Goal: Contribute content: Contribute content

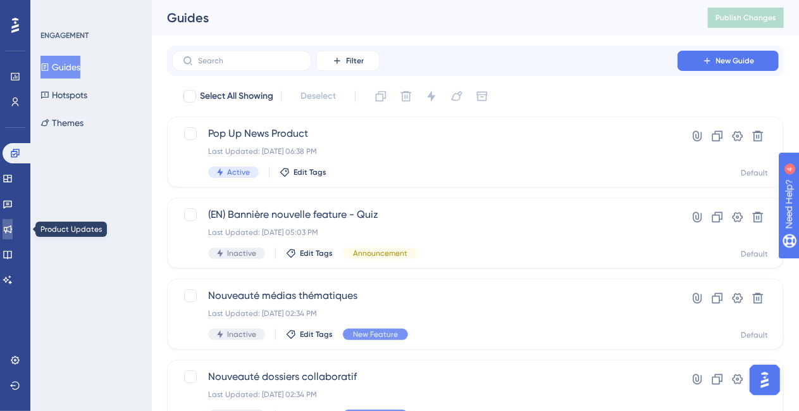
click at [12, 226] on icon at bounding box center [8, 229] width 8 height 8
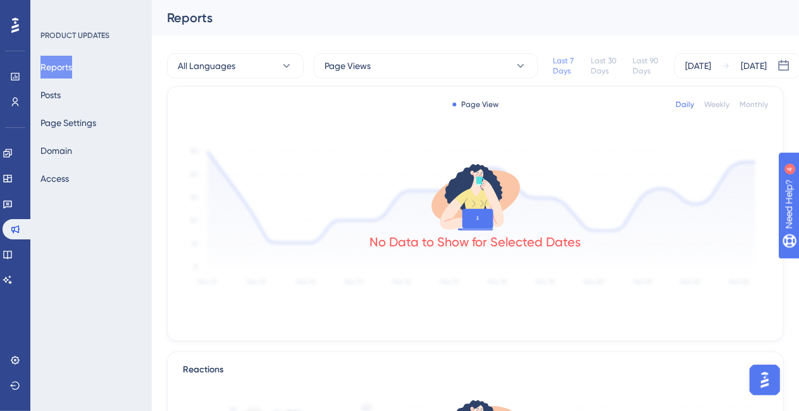
click at [87, 97] on div "Reports Posts Page Settings Domain Access" at bounding box center [91, 123] width 103 height 134
click at [61, 97] on button "Posts" at bounding box center [50, 95] width 20 height 23
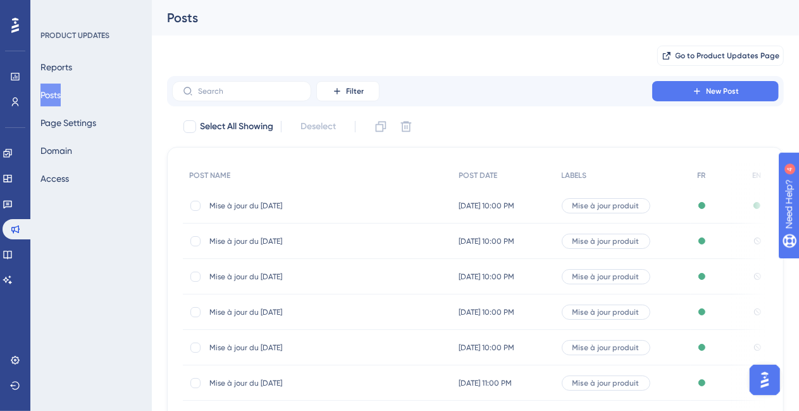
click at [189, 208] on div at bounding box center [195, 205] width 13 height 13
checkbox input "true"
click at [376, 125] on icon at bounding box center [381, 126] width 13 height 13
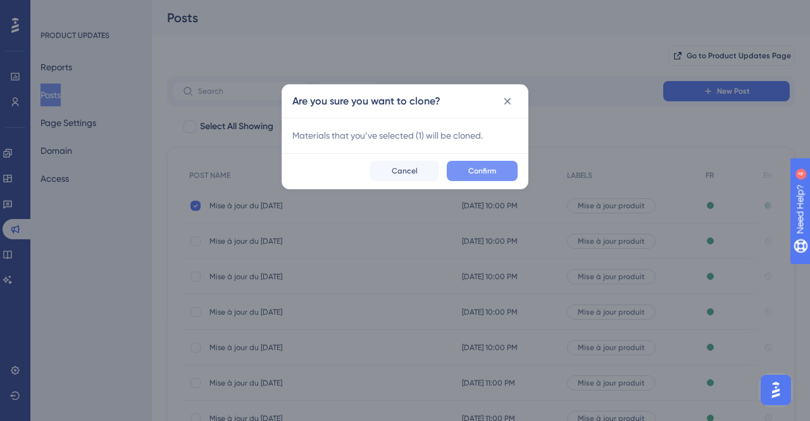
click at [483, 168] on span "Confirm" at bounding box center [482, 171] width 28 height 10
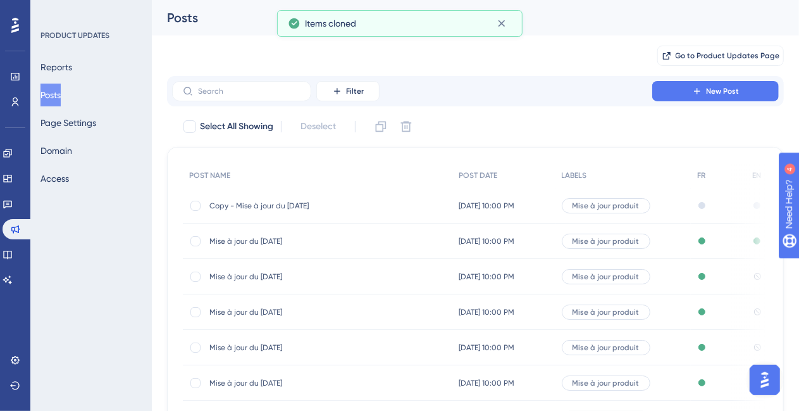
click at [299, 201] on span "Copy - Mise à jour du [DATE]" at bounding box center [310, 206] width 202 height 10
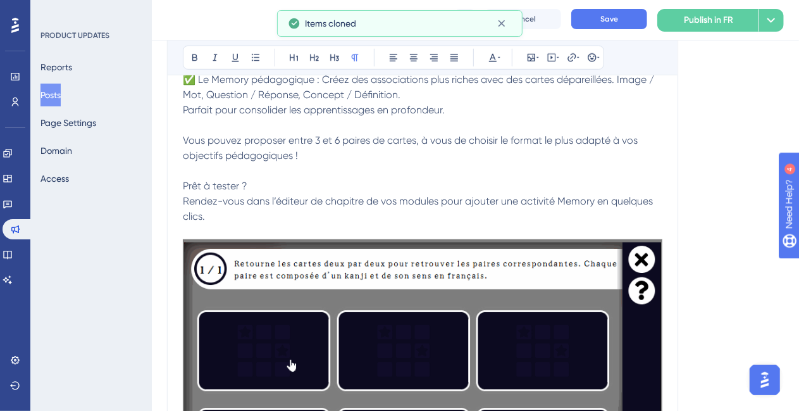
scroll to position [293, 0]
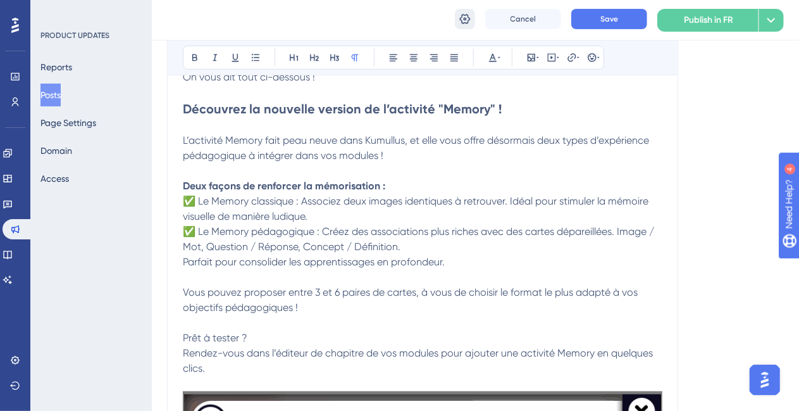
click at [464, 20] on icon at bounding box center [465, 18] width 11 height 10
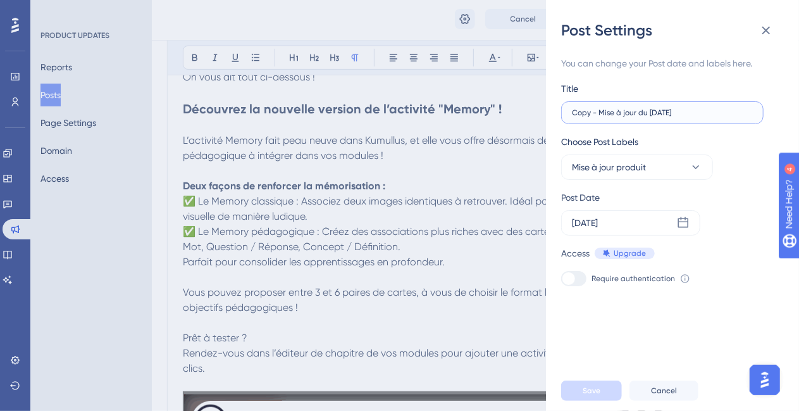
drag, startPoint x: 598, startPoint y: 113, endPoint x: 537, endPoint y: 121, distance: 61.8
click at [537, 121] on div "Post Settings You can change your Post date and labels here. Title Copy - Mise …" at bounding box center [399, 205] width 799 height 411
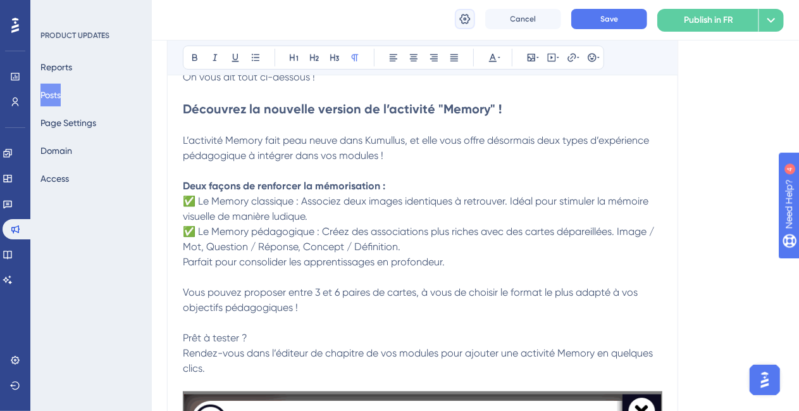
click at [468, 19] on icon at bounding box center [465, 19] width 13 height 13
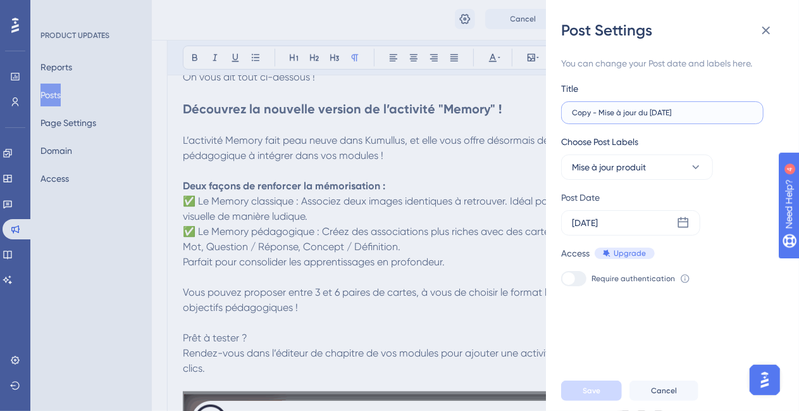
drag, startPoint x: 599, startPoint y: 110, endPoint x: 571, endPoint y: 109, distance: 27.8
click at [571, 109] on label "Copy - Mise à jour du [DATE]" at bounding box center [662, 112] width 202 height 23
click at [643, 113] on input "Mise à jour du [DATE]" at bounding box center [662, 112] width 181 height 9
type input "Mise à jour du [DATE]"
click at [681, 223] on icon at bounding box center [683, 222] width 13 height 13
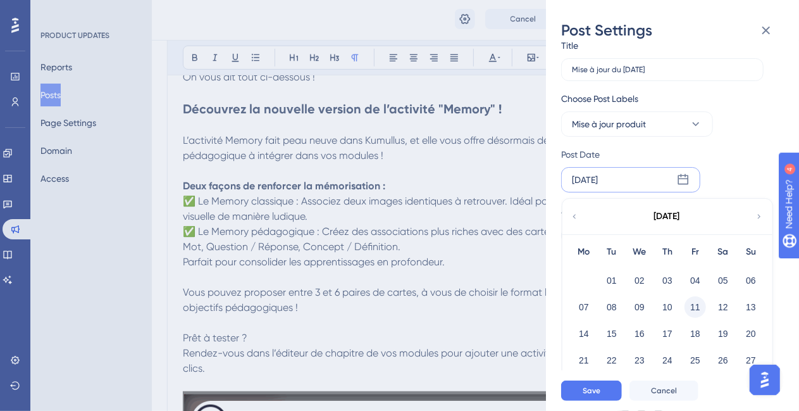
scroll to position [63, 0]
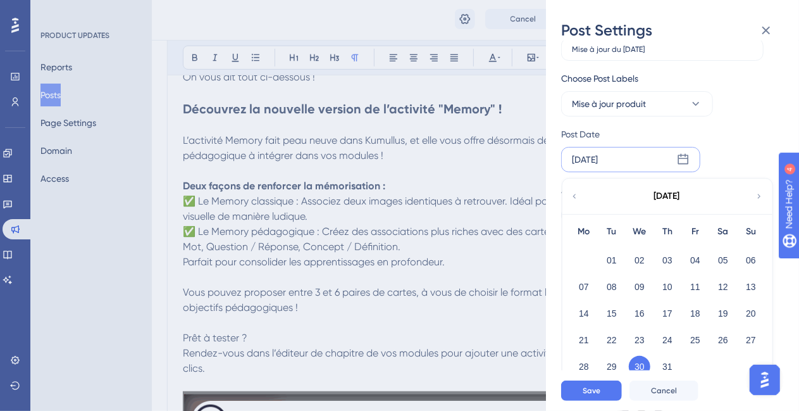
click at [758, 198] on icon at bounding box center [759, 195] width 9 height 11
click at [643, 309] on button "13" at bounding box center [640, 313] width 22 height 22
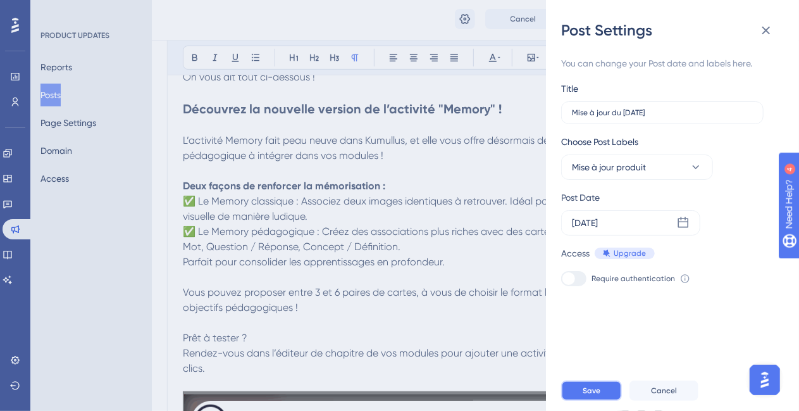
click at [593, 395] on span "Save" at bounding box center [592, 390] width 18 height 10
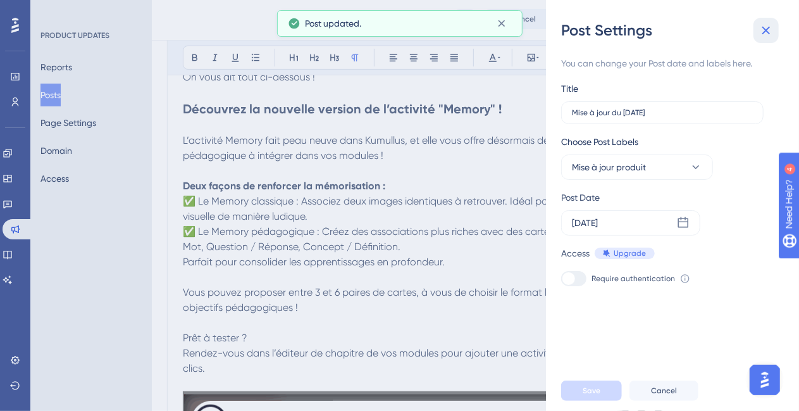
click at [759, 30] on icon at bounding box center [766, 30] width 15 height 15
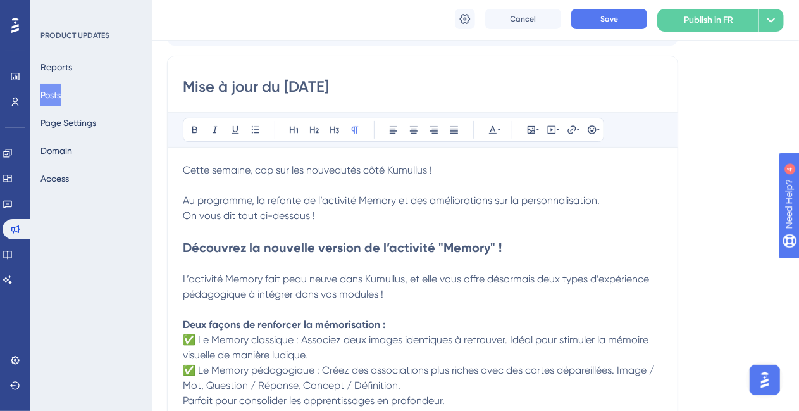
scroll to position [166, 0]
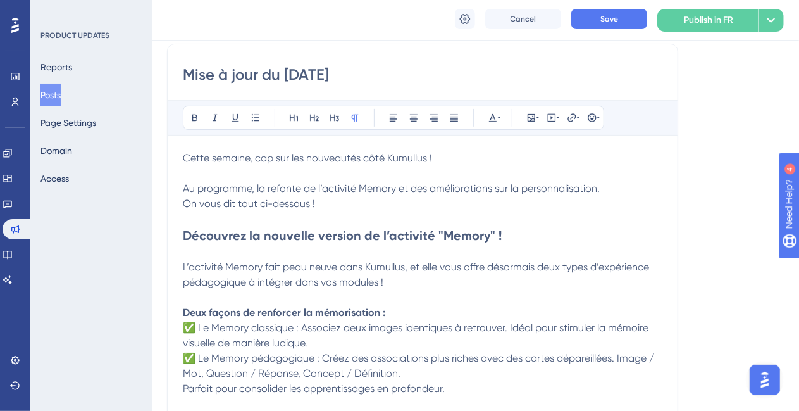
click at [289, 189] on span "Au programme, la refonte de l’activité Memory et des améliorations sur la perso…" at bounding box center [391, 188] width 417 height 12
click at [267, 162] on span "Cette semaine, cap sur les nouveautés côté Kumullus !" at bounding box center [307, 158] width 249 height 12
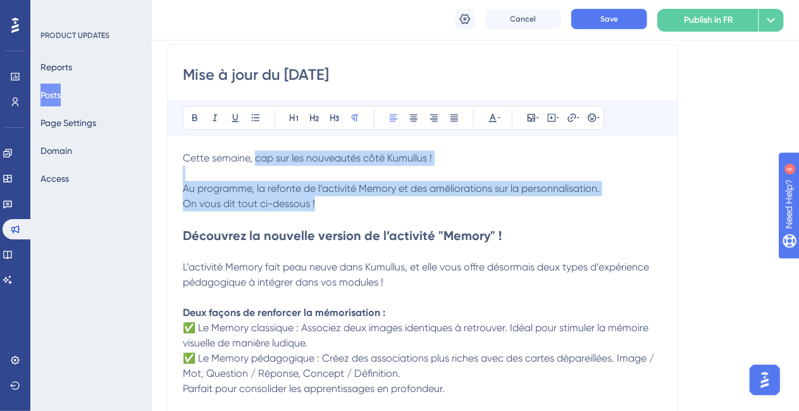
drag, startPoint x: 254, startPoint y: 156, endPoint x: 321, endPoint y: 208, distance: 84.8
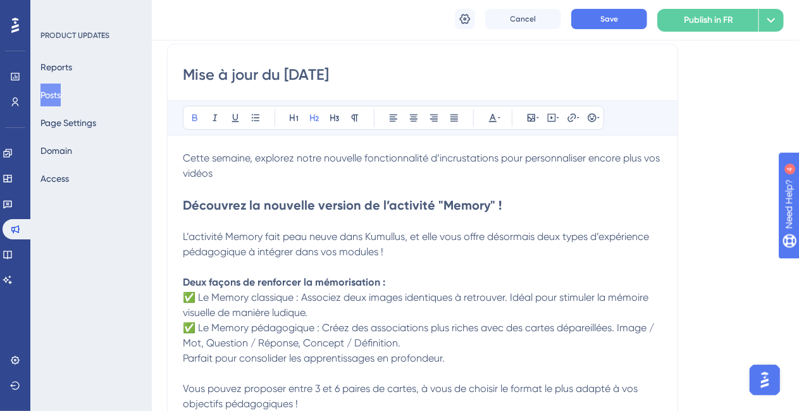
click at [255, 208] on strong "Découvrez la nouvelle version de l’activité "Memory" !" at bounding box center [342, 204] width 319 height 15
click at [255, 207] on strong "Découvrez la nouvelle version de l’activité "Memory" !" at bounding box center [342, 204] width 319 height 15
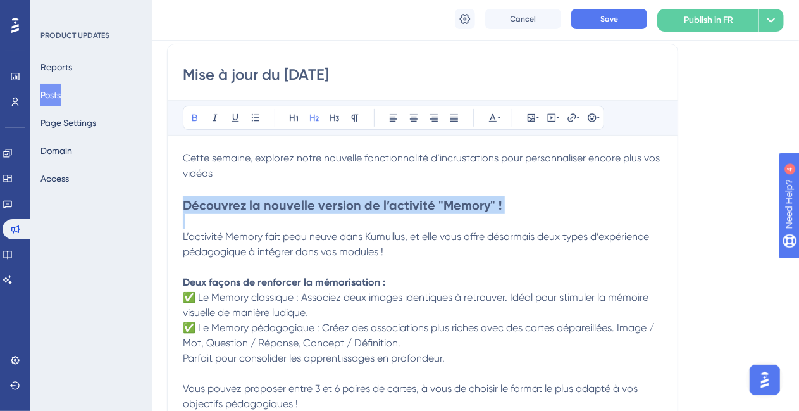
click at [255, 207] on strong "Découvrez la nouvelle version de l’activité "Memory" !" at bounding box center [342, 204] width 319 height 15
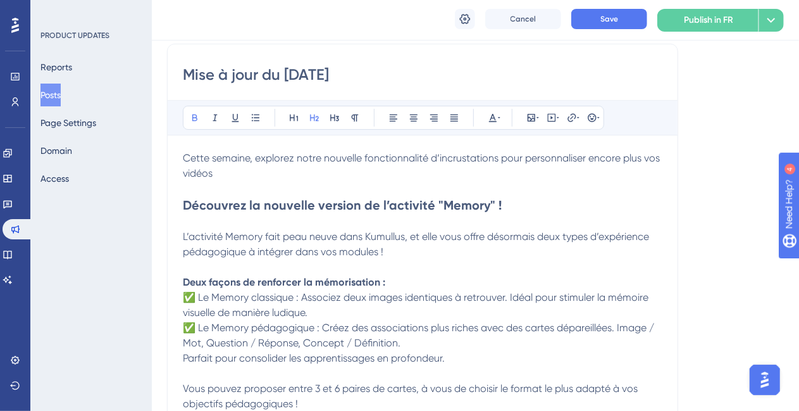
paste div
click at [190, 207] on strong "personnalisez encore plus vos incrustations texte" at bounding box center [330, 204] width 294 height 15
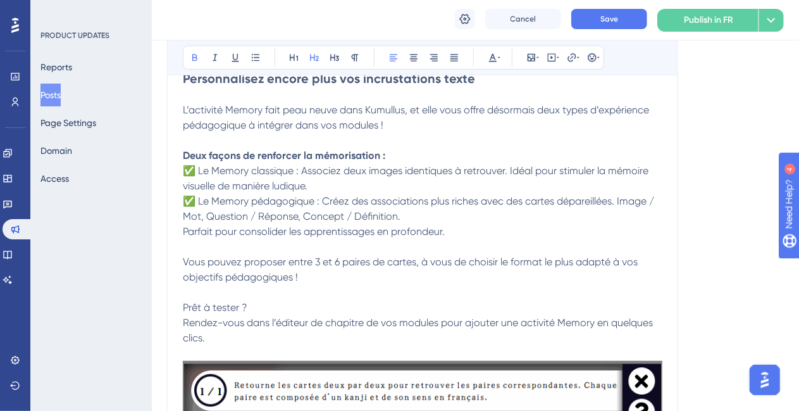
scroll to position [230, 0]
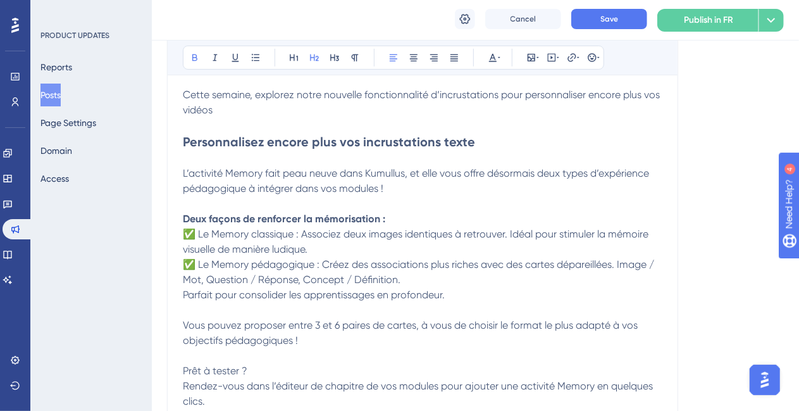
drag, startPoint x: 182, startPoint y: 171, endPoint x: 262, endPoint y: 183, distance: 80.5
click at [262, 183] on span "L’activité Memory fait peau neuve dans Kumullus, et elle vous offre désormais d…" at bounding box center [417, 180] width 469 height 27
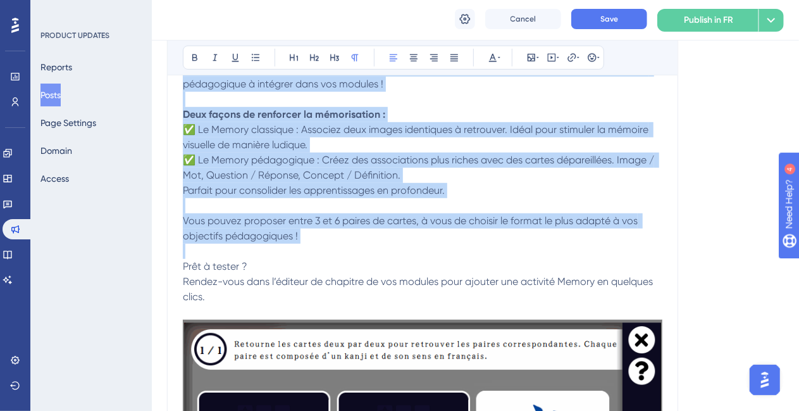
scroll to position [356, 0]
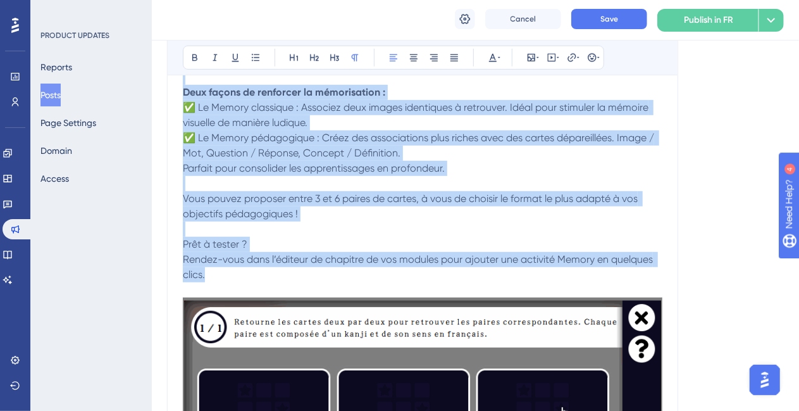
drag, startPoint x: 183, startPoint y: 173, endPoint x: 375, endPoint y: 271, distance: 215.6
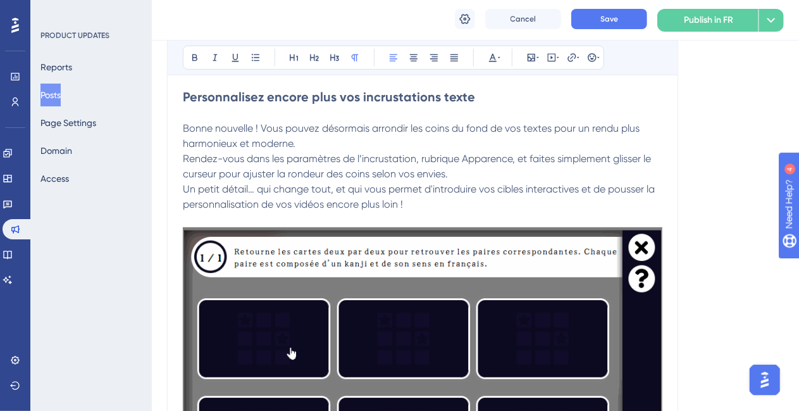
scroll to position [230, 0]
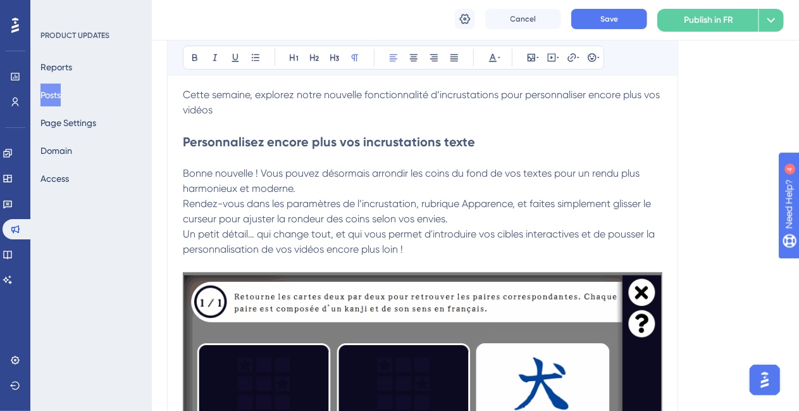
click at [370, 184] on p "Bonne nouvelle ! Vous pouvez désormais arrondir les coins du fond de vos textes…" at bounding box center [423, 181] width 480 height 30
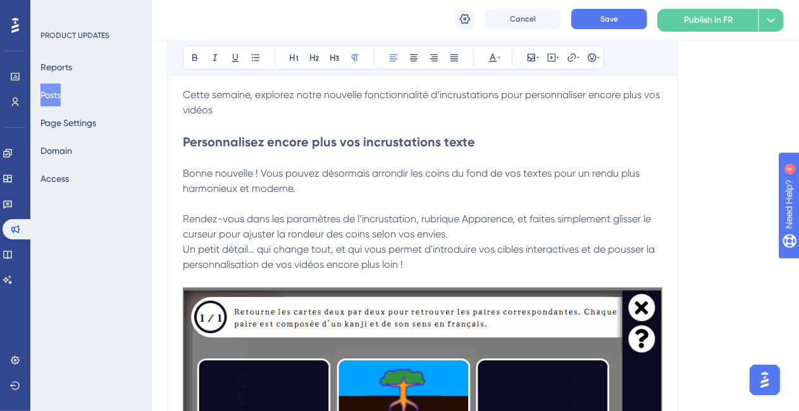
click at [463, 236] on p "Rendez-vous dans les paramètres de l’incrustation, rubrique Apparence, et faite…" at bounding box center [423, 226] width 480 height 30
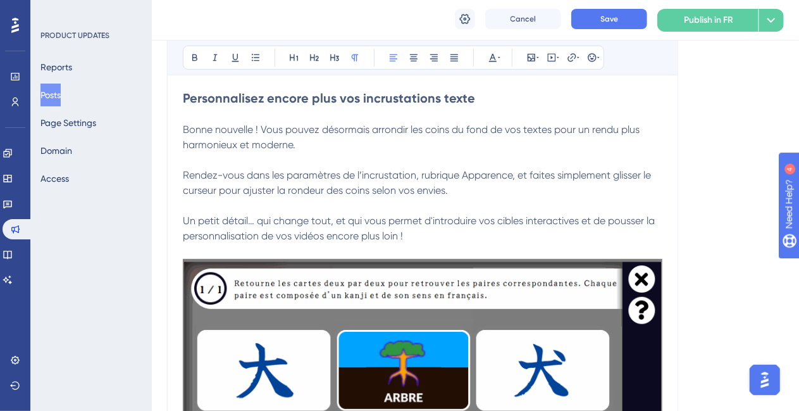
scroll to position [293, 0]
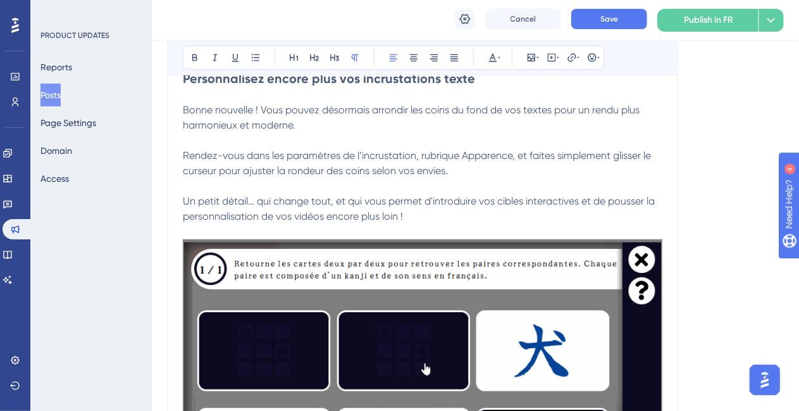
click at [526, 271] on img at bounding box center [423, 376] width 480 height 275
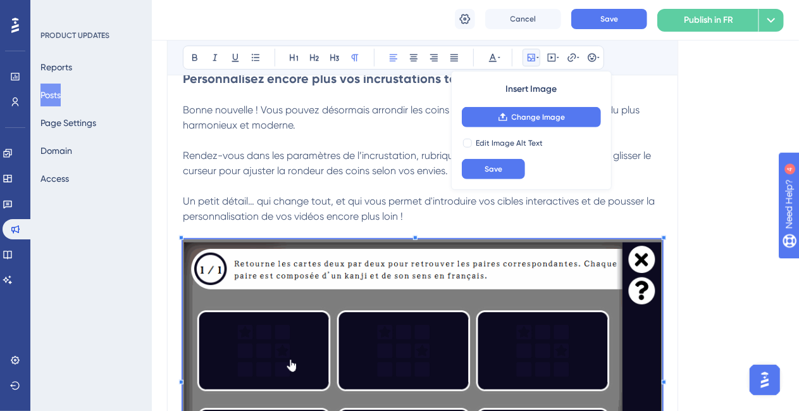
click at [535, 106] on div "Insert Image Change Image Edit Image Alt Text Save" at bounding box center [531, 130] width 161 height 119
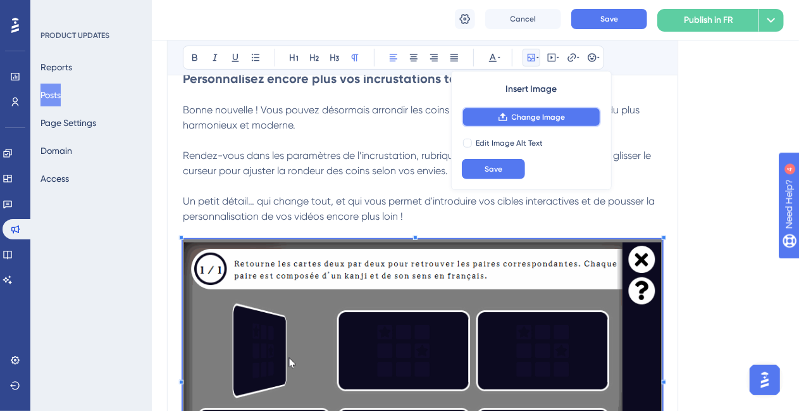
click at [538, 111] on button "Change Image" at bounding box center [531, 117] width 139 height 20
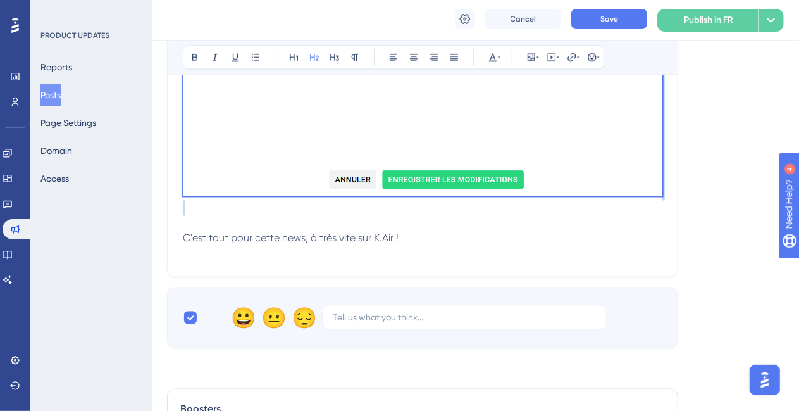
scroll to position [1056, 0]
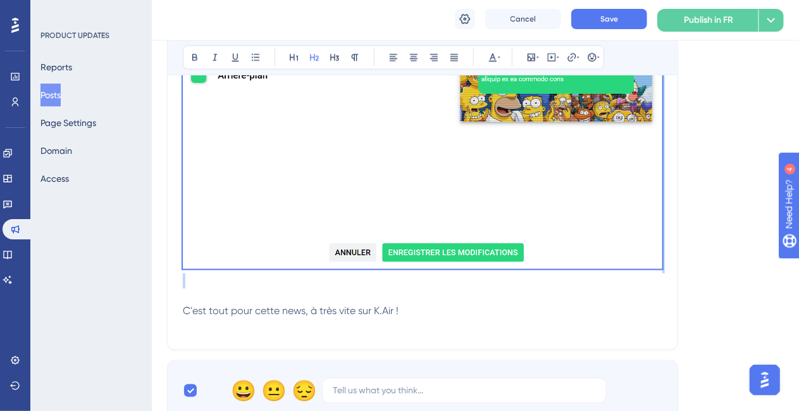
drag, startPoint x: 185, startPoint y: 211, endPoint x: 639, endPoint y: 274, distance: 458.1
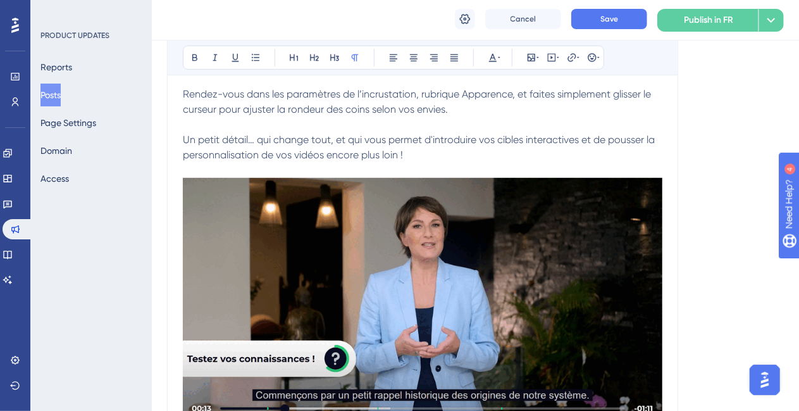
scroll to position [366, 0]
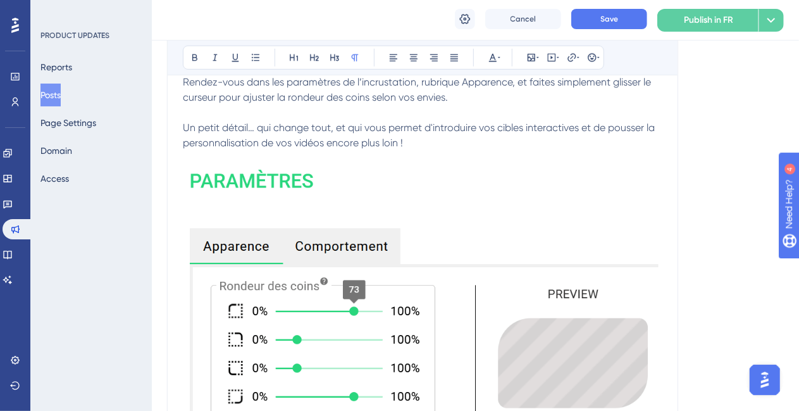
click at [451, 227] on img at bounding box center [423, 295] width 480 height 258
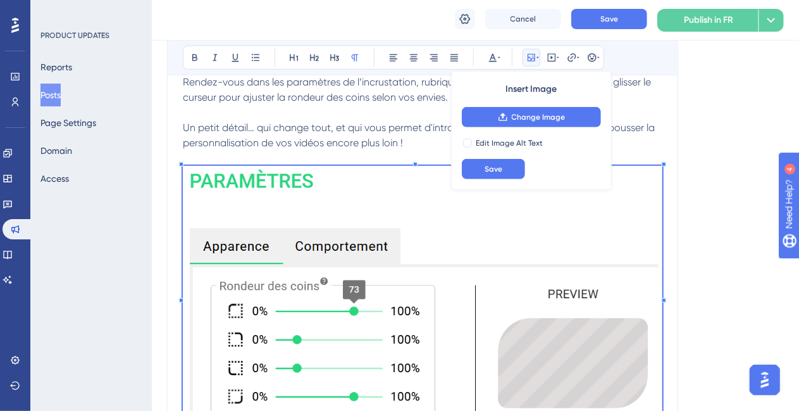
click at [509, 323] on img at bounding box center [423, 295] width 480 height 258
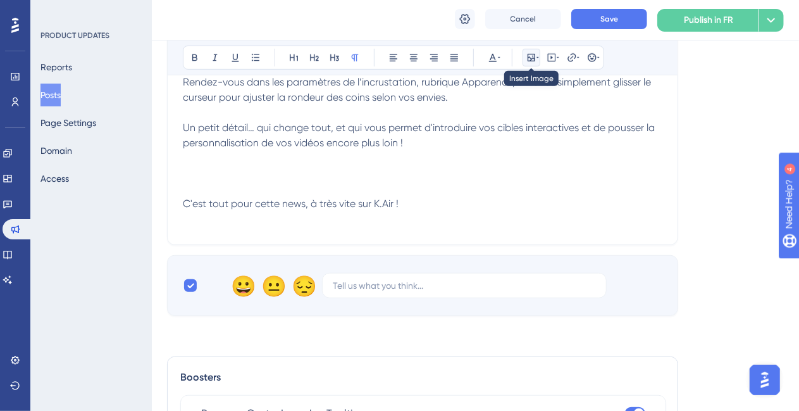
click at [530, 55] on icon at bounding box center [531, 58] width 10 height 10
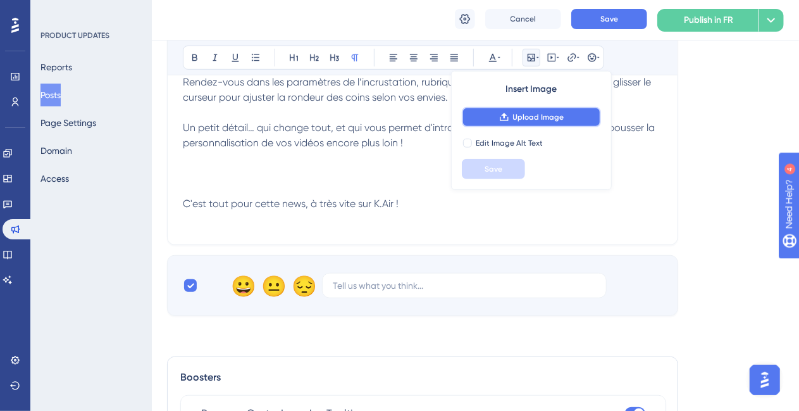
click at [545, 120] on span "Upload Image" at bounding box center [538, 117] width 51 height 10
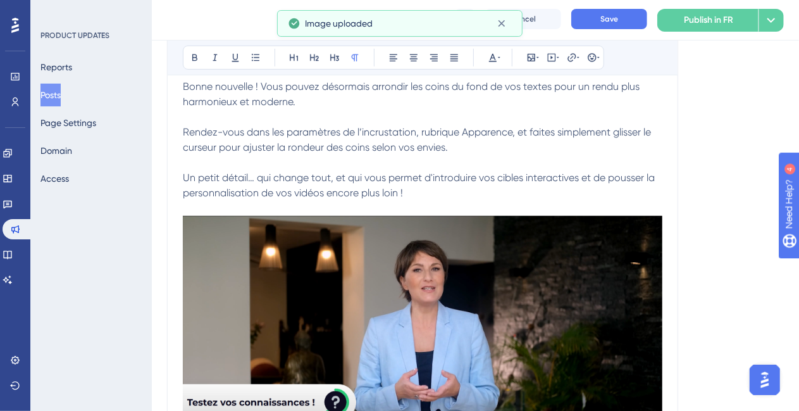
scroll to position [240, 0]
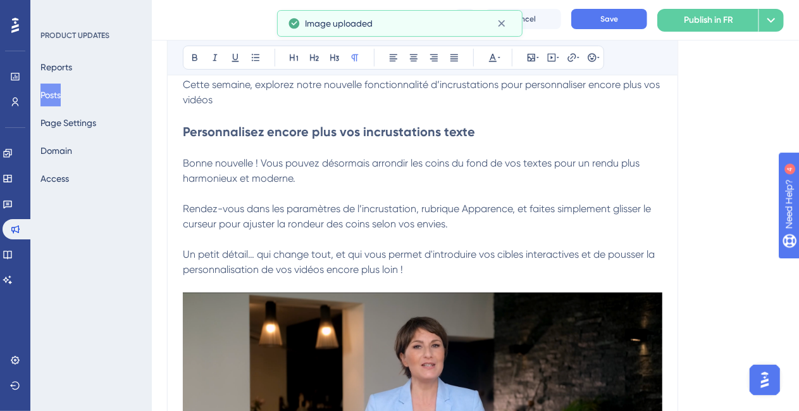
click at [504, 222] on p "Rendez-vous dans les paramètres de l’incrustation, rubrique Apparence, et faite…" at bounding box center [423, 216] width 480 height 30
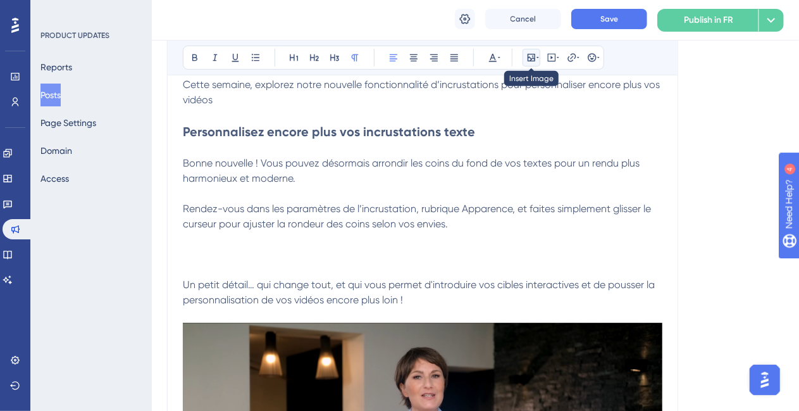
click at [532, 56] on icon at bounding box center [531, 58] width 10 height 10
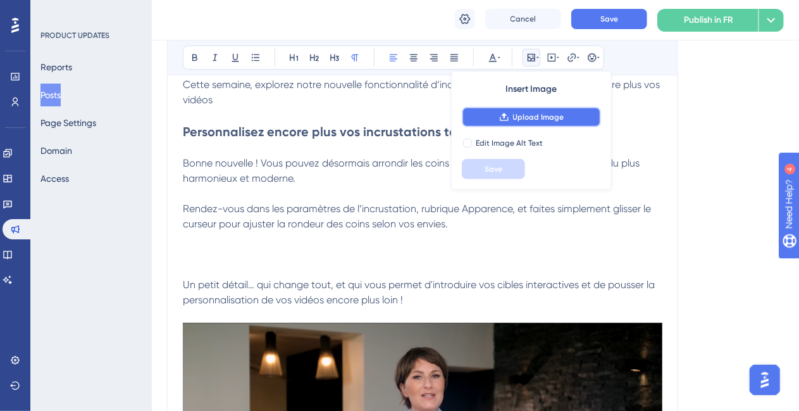
click at [537, 117] on span "Upload Image" at bounding box center [538, 117] width 51 height 10
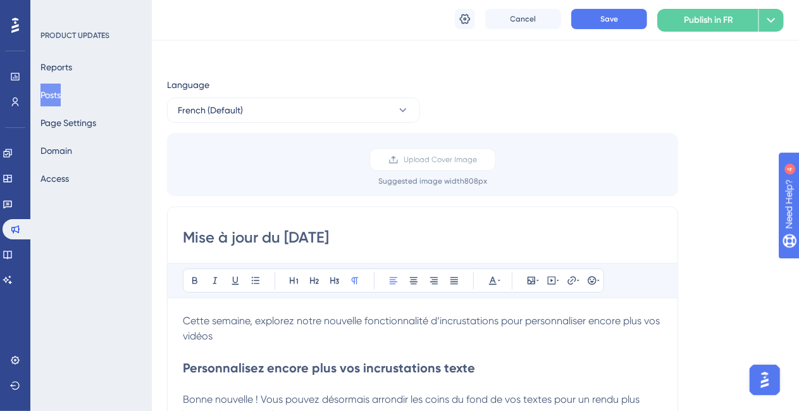
scroll to position [0, 0]
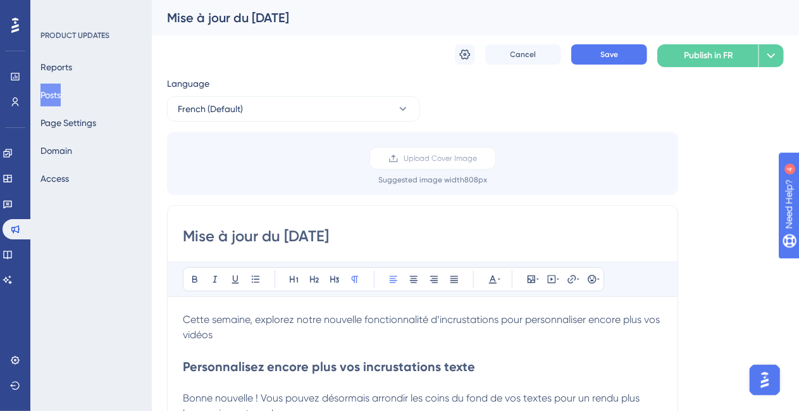
click at [304, 228] on input "Mise à jour du [DATE]" at bounding box center [423, 236] width 480 height 20
type input "Mise à jour du [DATE]"
click at [600, 62] on button "Save" at bounding box center [609, 54] width 76 height 20
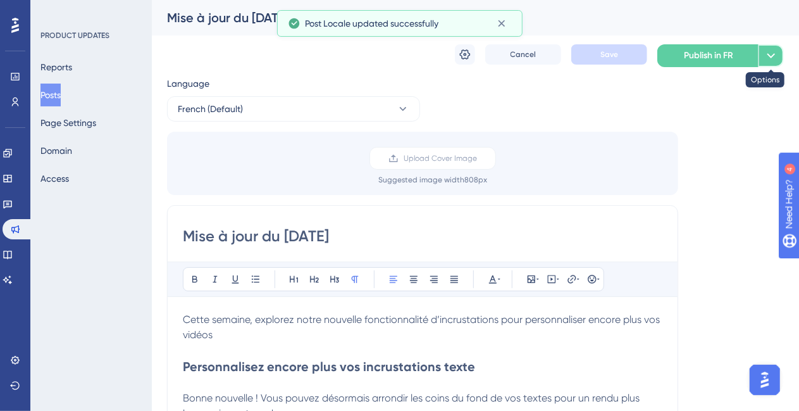
click at [769, 51] on icon at bounding box center [771, 55] width 15 height 15
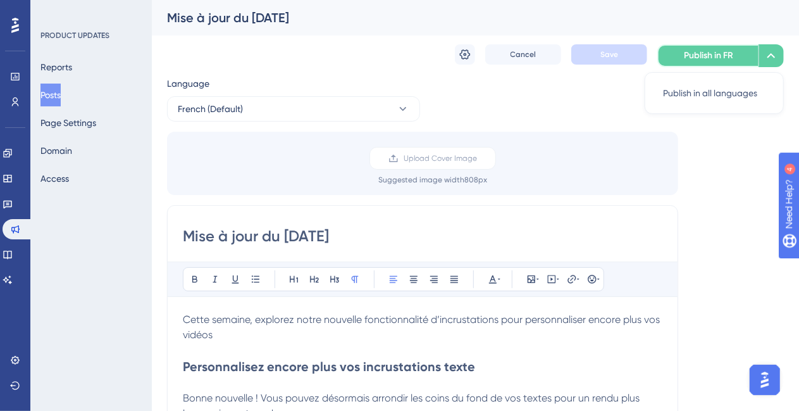
click at [716, 56] on span "Publish in FR" at bounding box center [708, 55] width 49 height 15
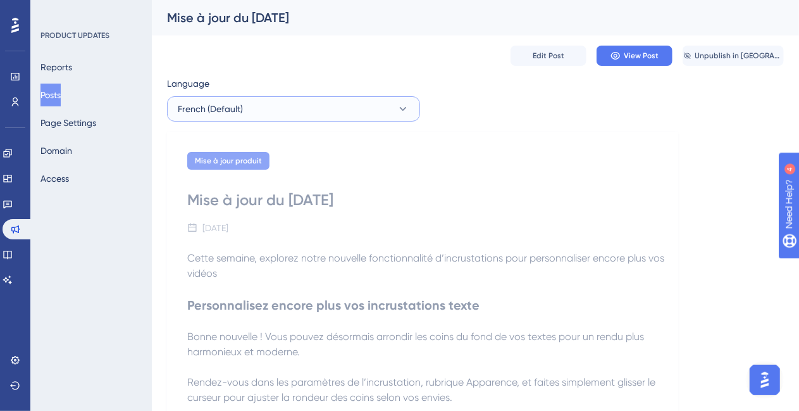
click at [401, 106] on icon at bounding box center [403, 109] width 13 height 13
click at [550, 54] on span "Edit Post" at bounding box center [549, 56] width 32 height 10
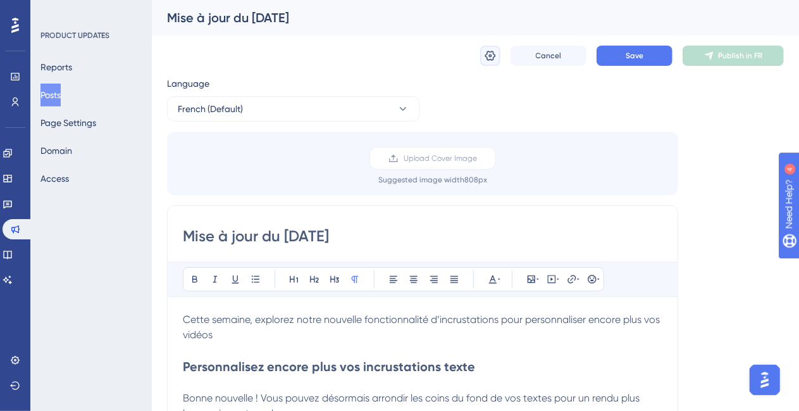
click at [486, 58] on icon at bounding box center [490, 55] width 13 height 13
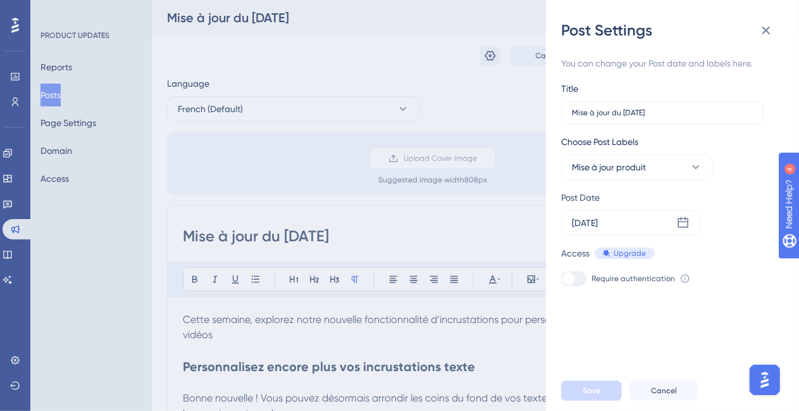
click at [450, 92] on div "Post Settings You can change your Post date and labels here. Title Mise à jour …" at bounding box center [399, 205] width 799 height 411
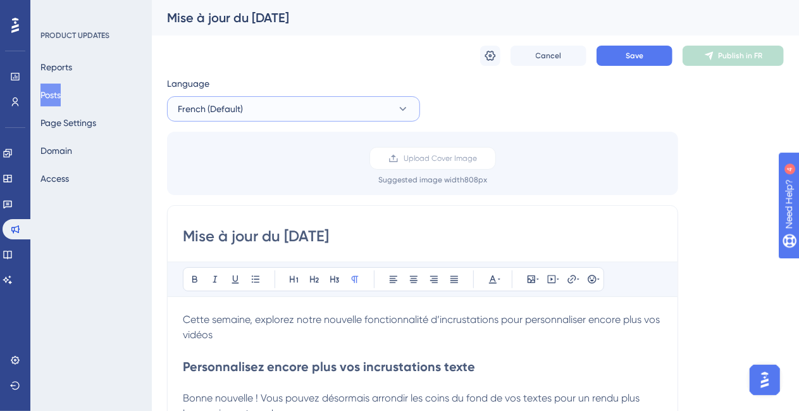
click at [399, 105] on icon at bounding box center [403, 109] width 13 height 13
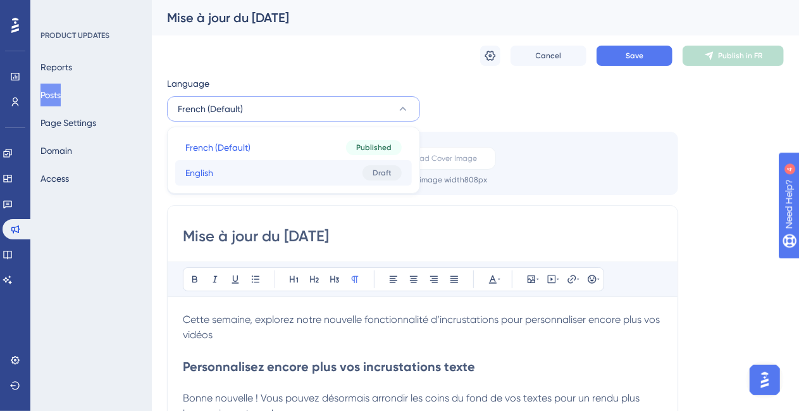
click at [308, 185] on button "English English Draft" at bounding box center [293, 172] width 237 height 25
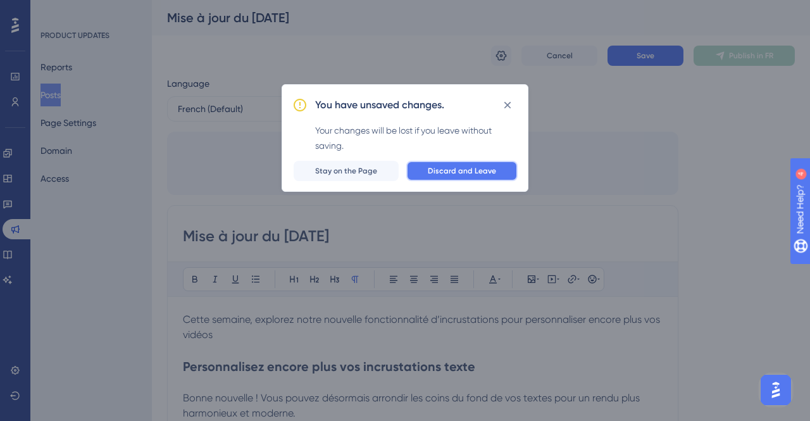
click at [473, 167] on span "Discard and Leave" at bounding box center [462, 171] width 68 height 10
checkbox input "false"
checkbox input "true"
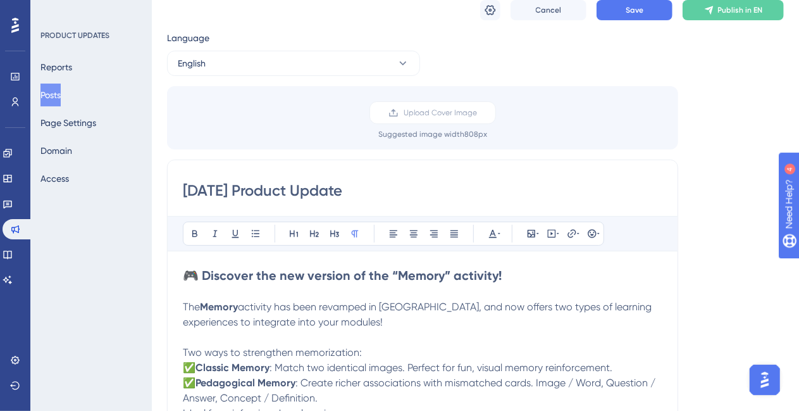
scroll to position [127, 0]
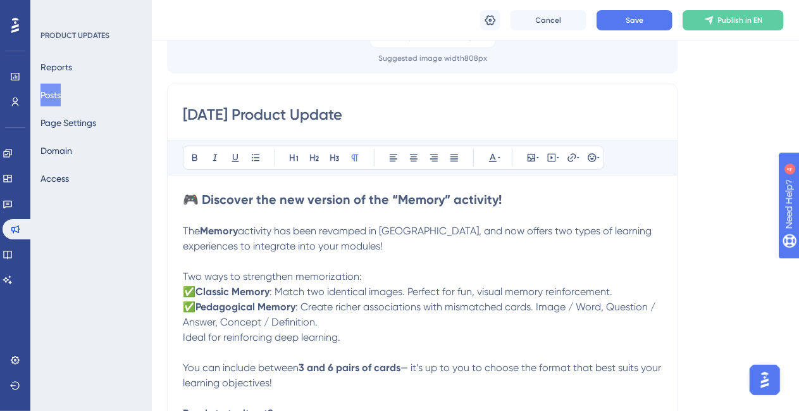
click at [200, 115] on input "[DATE] Product Update" at bounding box center [423, 114] width 480 height 20
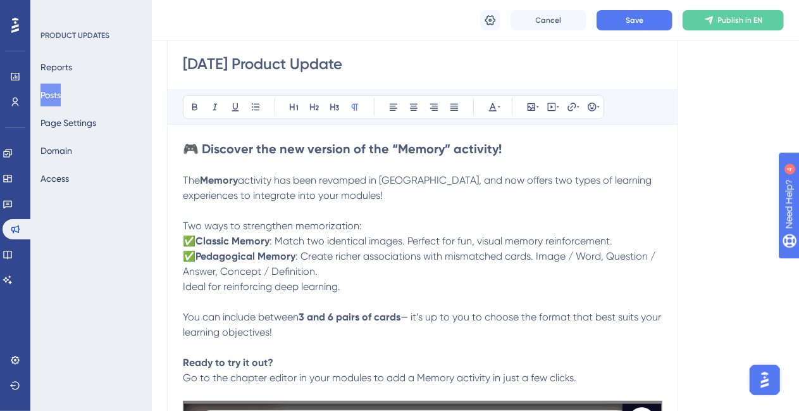
scroll to position [190, 0]
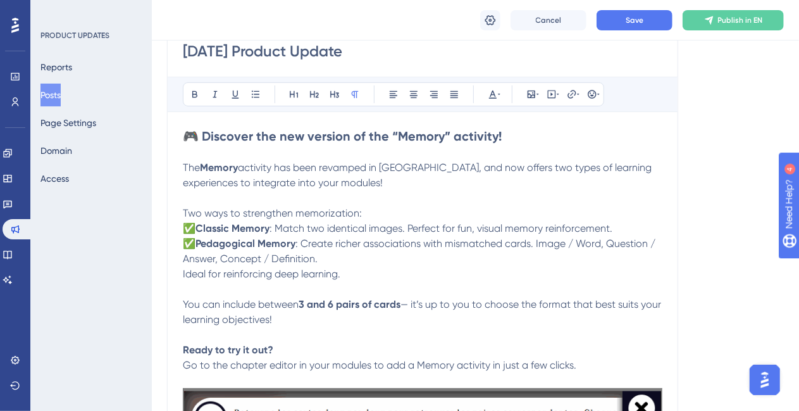
type input "[DATE] Product Update"
click at [216, 133] on strong "🎮 Discover the new version of the “Memory” activity!" at bounding box center [342, 135] width 319 height 15
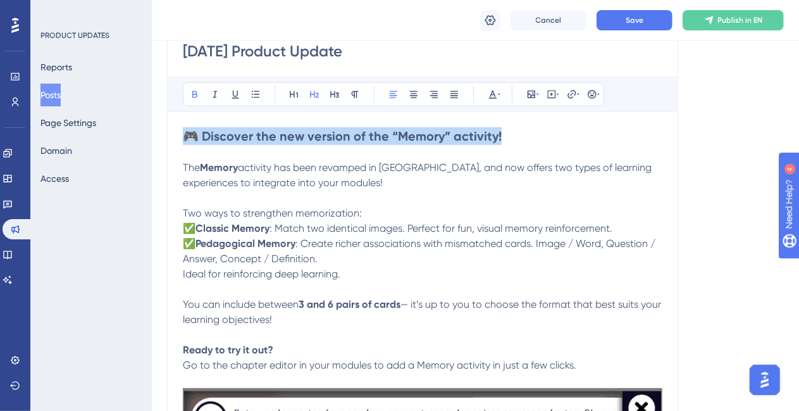
drag, startPoint x: 515, startPoint y: 135, endPoint x: 180, endPoint y: 138, distance: 335.4
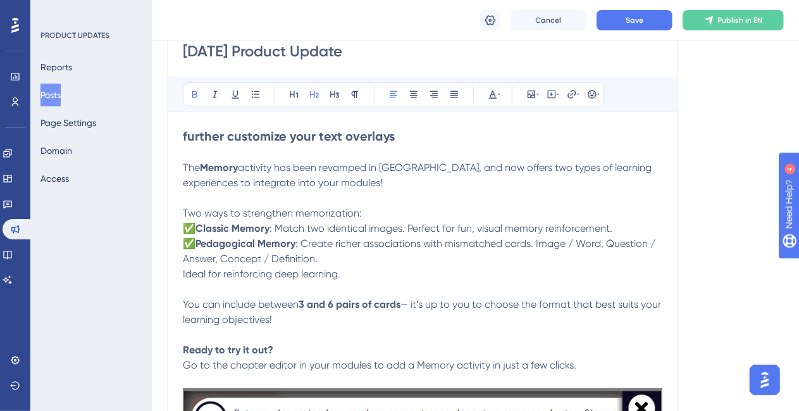
scroll to position [63, 0]
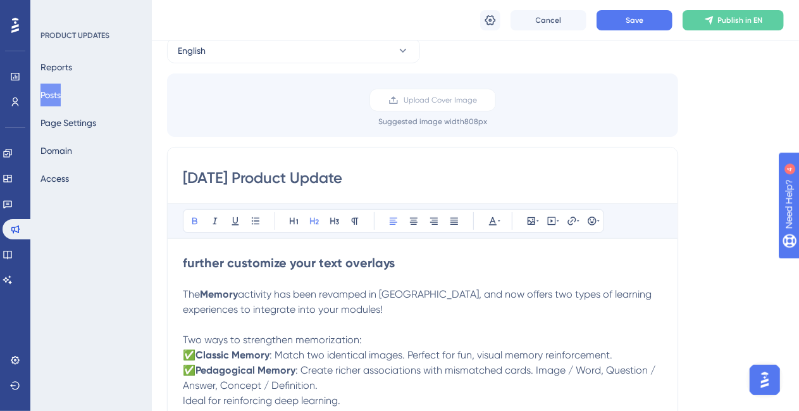
click at [189, 258] on strong "further customize your text overlays" at bounding box center [289, 262] width 212 height 15
click at [232, 283] on p at bounding box center [423, 278] width 480 height 15
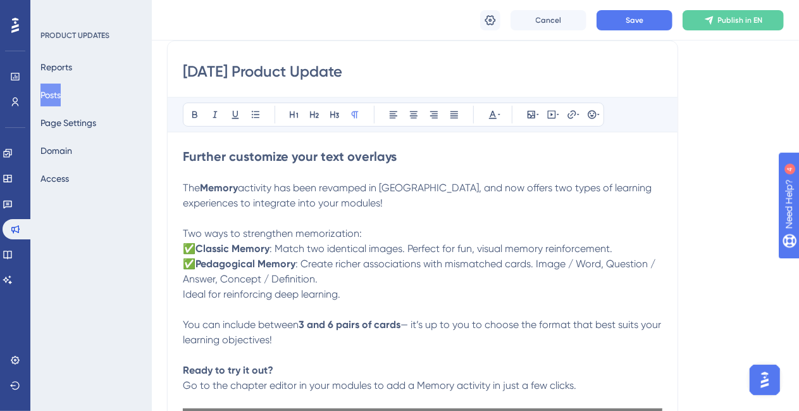
scroll to position [190, 0]
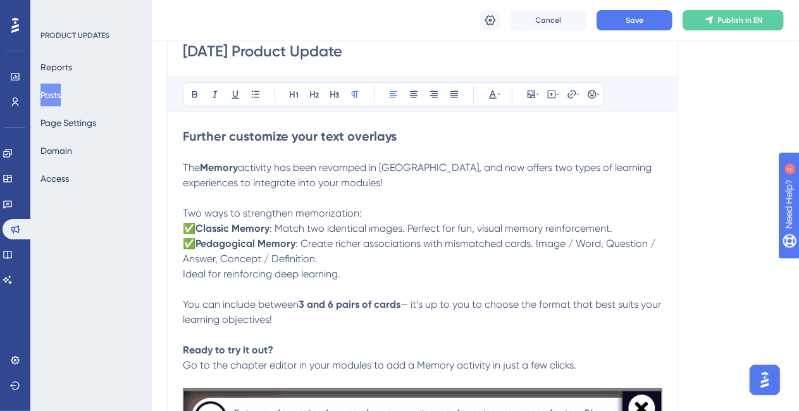
click at [256, 167] on span "activity has been revamped in [GEOGRAPHIC_DATA], and now offers two types of le…" at bounding box center [418, 174] width 471 height 27
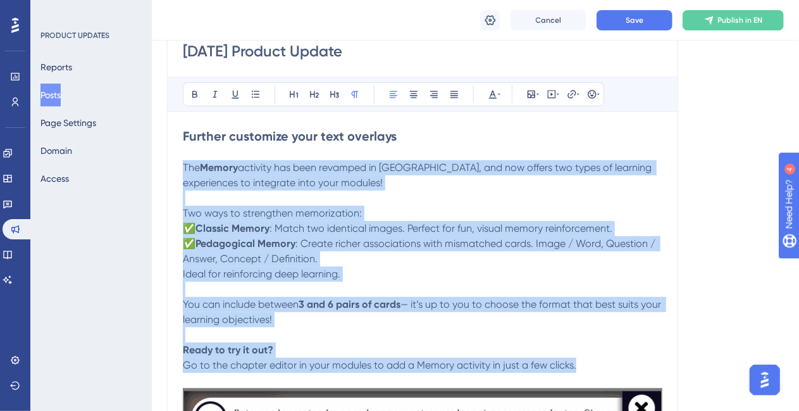
drag, startPoint x: 185, startPoint y: 165, endPoint x: 578, endPoint y: 364, distance: 440.3
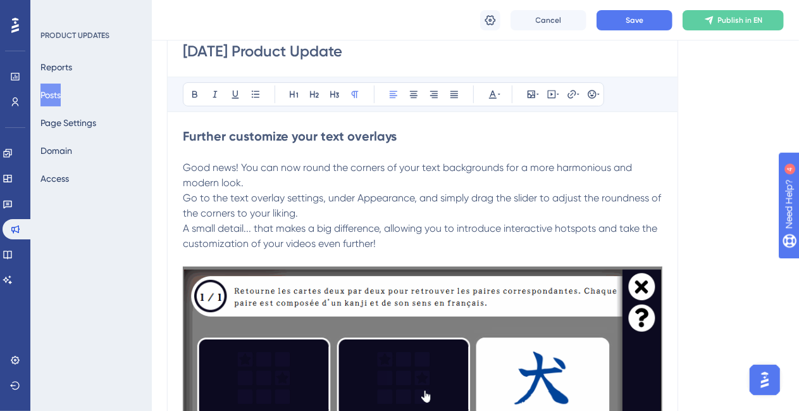
click at [283, 176] on p "Good news! You can now round the corners of your text backgrounds for a more ha…" at bounding box center [423, 175] width 480 height 30
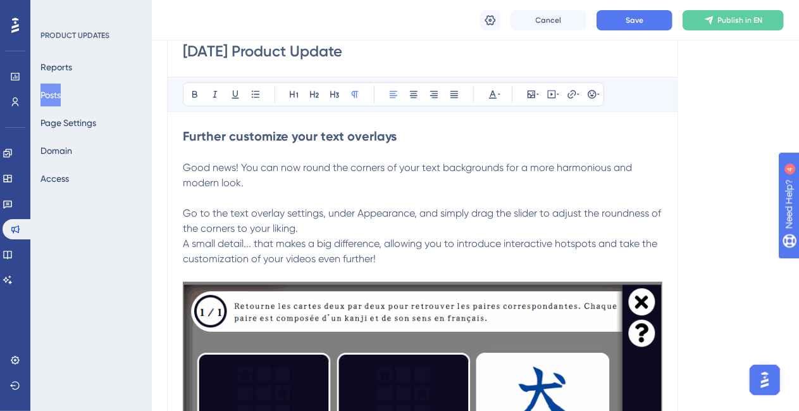
click at [338, 226] on p "Go to the text overlay settings, under Appearance, and simply drag the slider t…" at bounding box center [423, 221] width 480 height 30
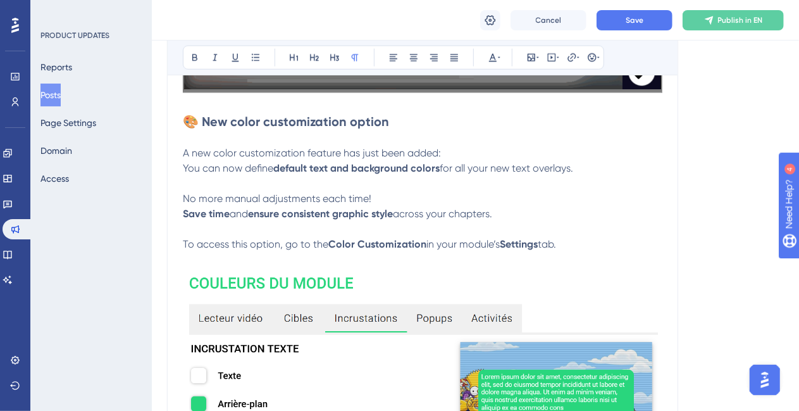
scroll to position [696, 0]
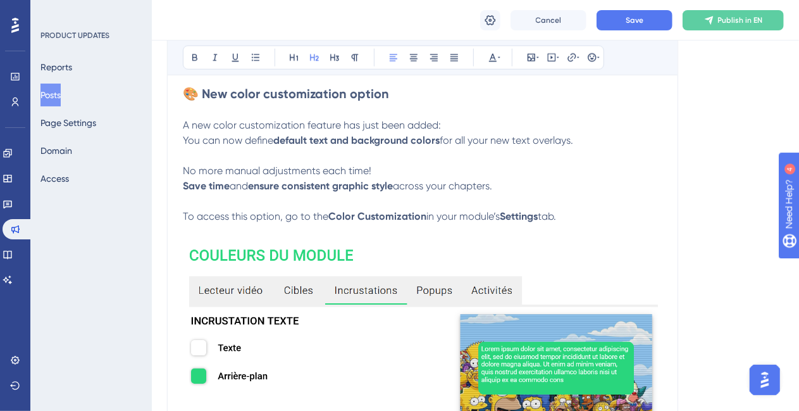
drag, startPoint x: 183, startPoint y: 90, endPoint x: 572, endPoint y: 218, distance: 408.8
click at [572, 218] on div "Further customize your text overlays Good news! You can now round the corners o…" at bounding box center [423, 120] width 480 height 998
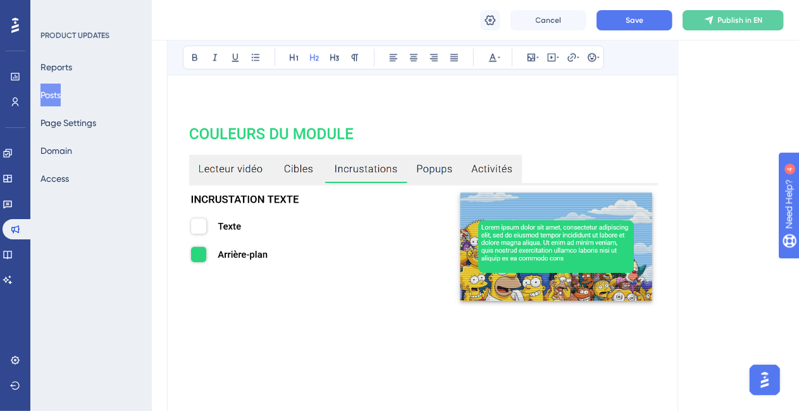
click at [471, 235] on img at bounding box center [423, 283] width 480 height 330
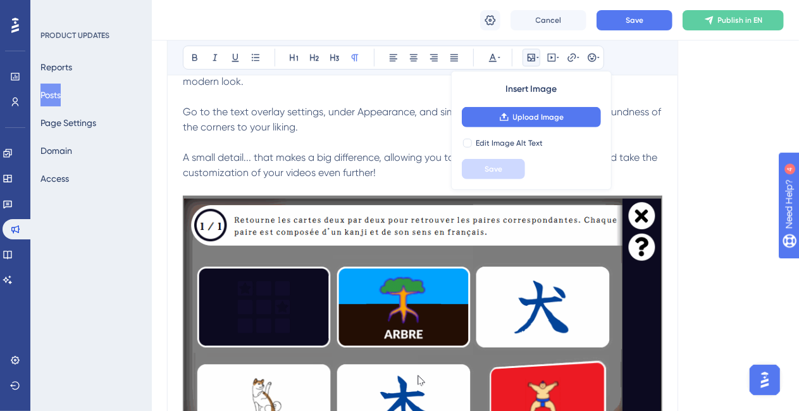
scroll to position [253, 0]
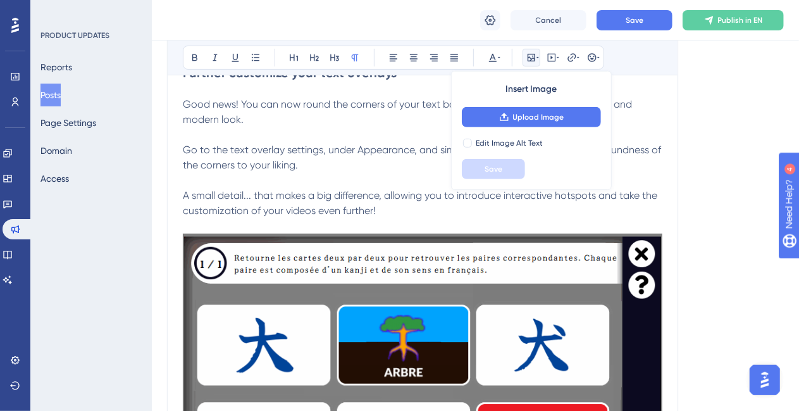
click at [364, 284] on img at bounding box center [423, 370] width 480 height 275
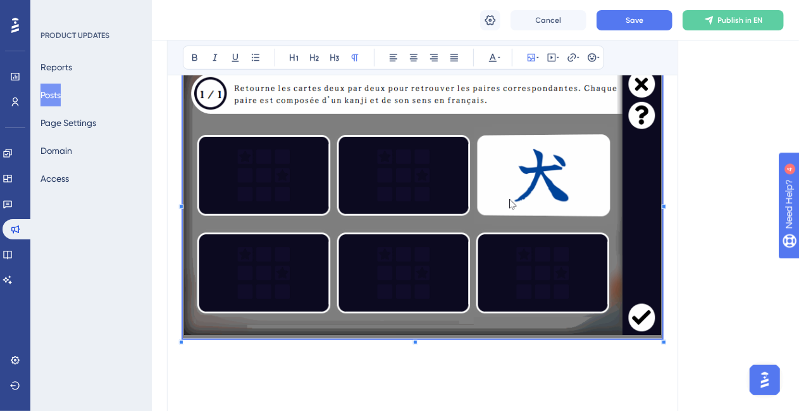
scroll to position [443, 0]
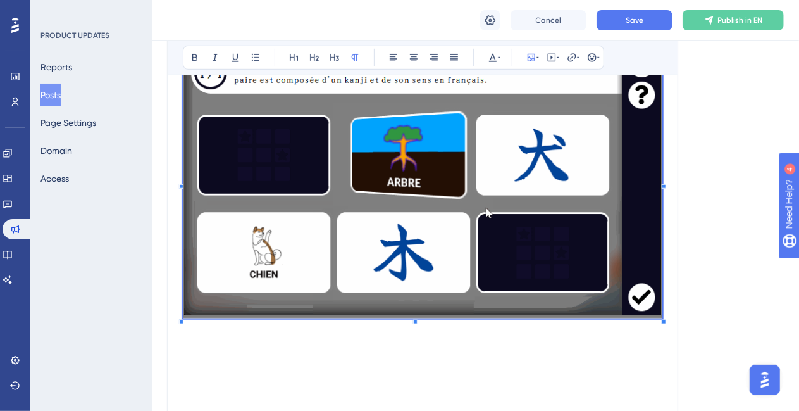
click at [457, 226] on img at bounding box center [423, 181] width 480 height 275
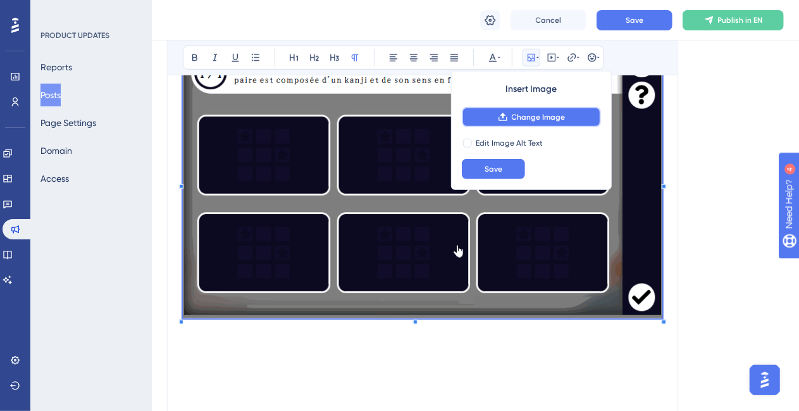
click at [554, 111] on button "Change Image" at bounding box center [531, 117] width 139 height 20
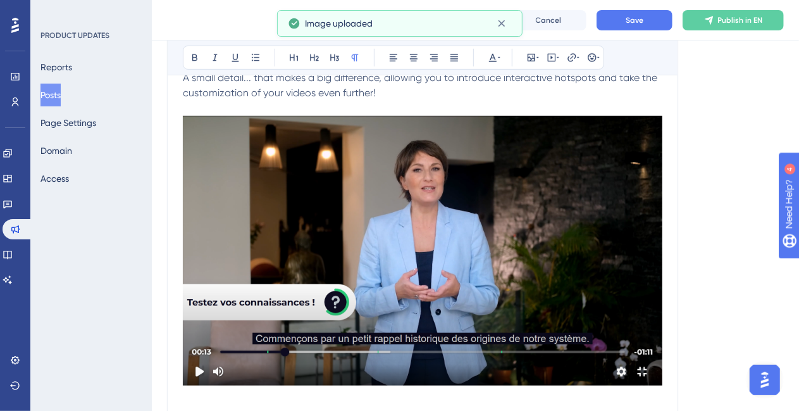
scroll to position [253, 0]
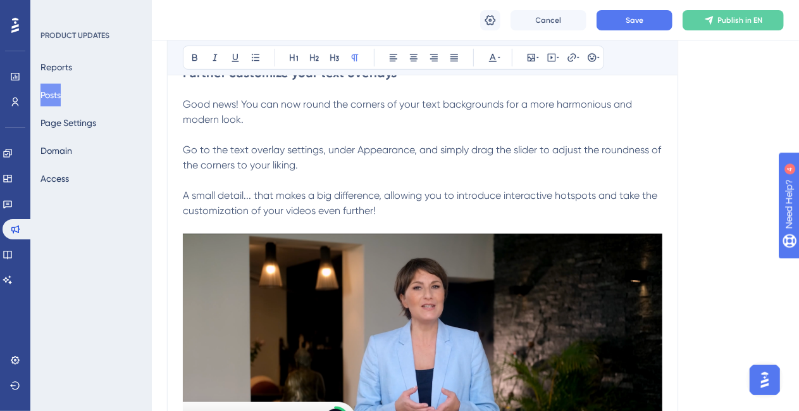
click at [362, 174] on p at bounding box center [423, 180] width 480 height 15
click at [528, 54] on icon at bounding box center [532, 58] width 8 height 8
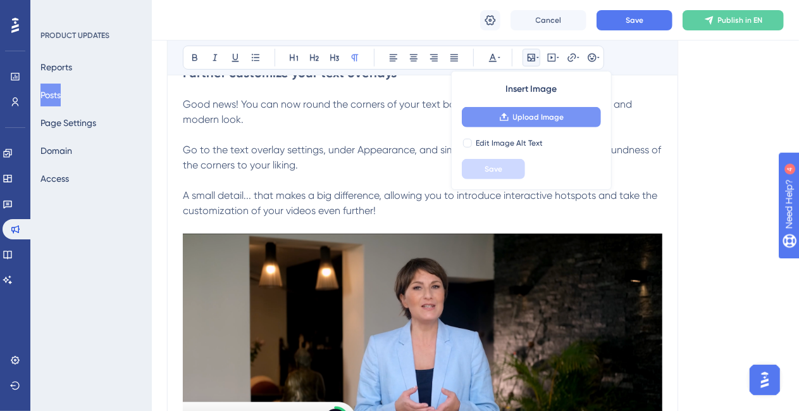
click at [532, 120] on span "Upload Image" at bounding box center [538, 117] width 51 height 10
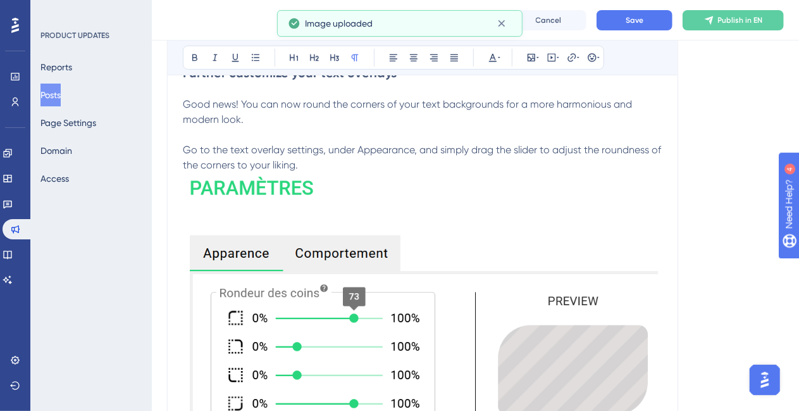
click at [351, 166] on p "Go to the text overlay settings, under Appearance, and simply drag the slider t…" at bounding box center [423, 157] width 480 height 30
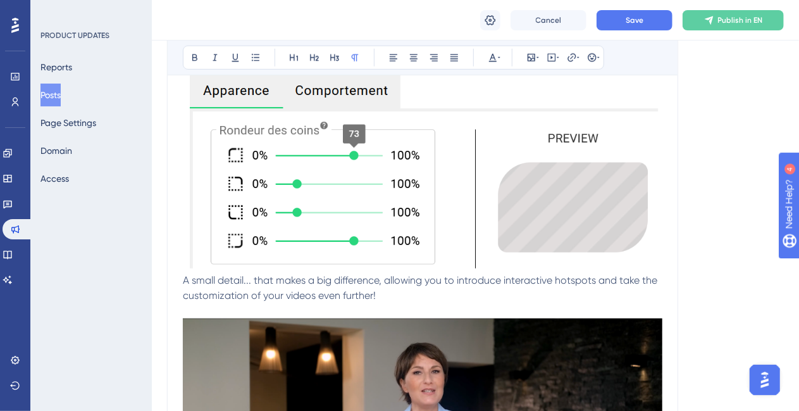
scroll to position [443, 0]
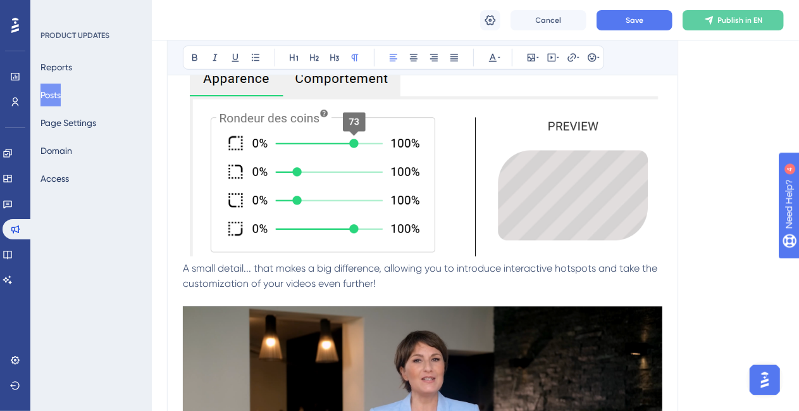
click at [183, 266] on span "A small detail... that makes a big difference, allowing you to introduce intera…" at bounding box center [421, 275] width 477 height 27
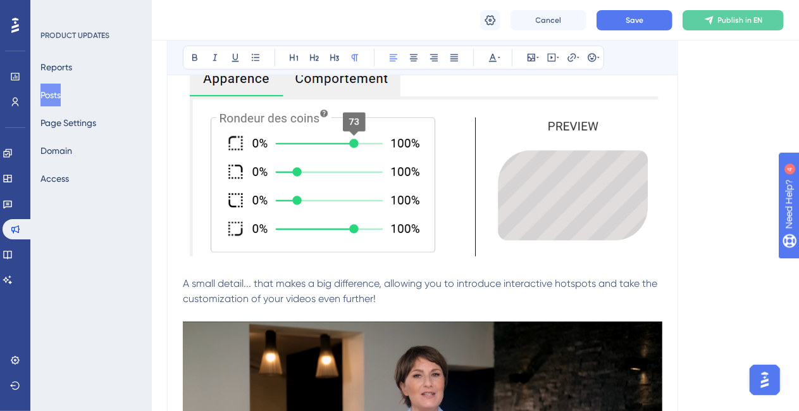
click at [235, 318] on p at bounding box center [423, 313] width 480 height 15
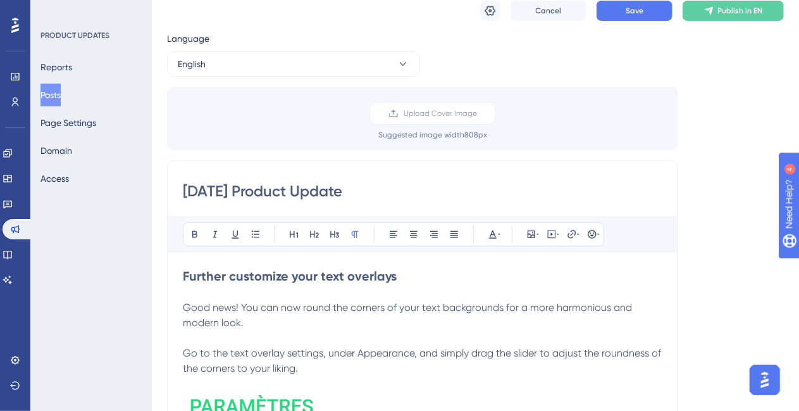
scroll to position [0, 0]
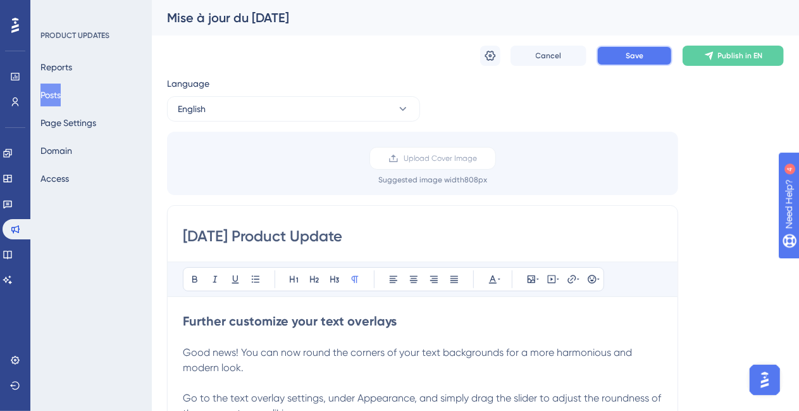
click at [641, 60] on span "Save" at bounding box center [635, 56] width 18 height 10
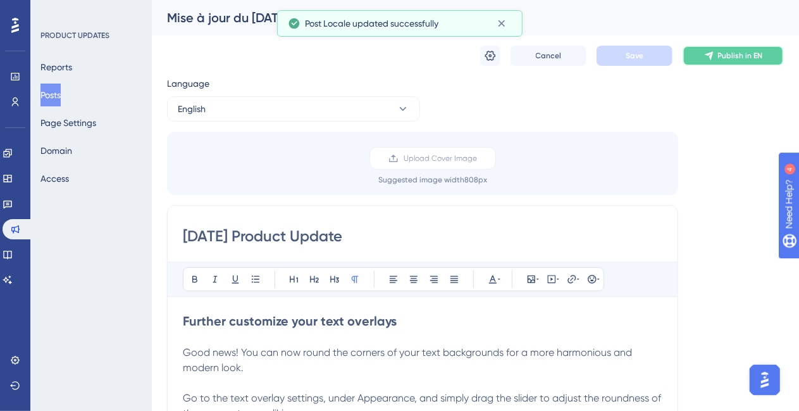
click at [726, 59] on span "Publish in EN" at bounding box center [740, 56] width 45 height 10
